Goal: Transaction & Acquisition: Purchase product/service

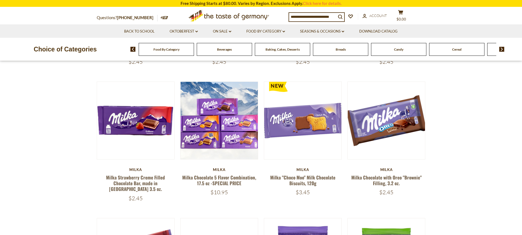
scroll to position [164, 0]
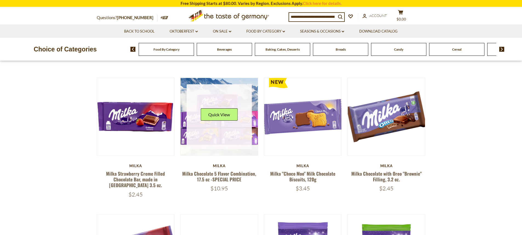
click at [224, 125] on link at bounding box center [219, 116] width 65 height 65
